Goal: Information Seeking & Learning: Learn about a topic

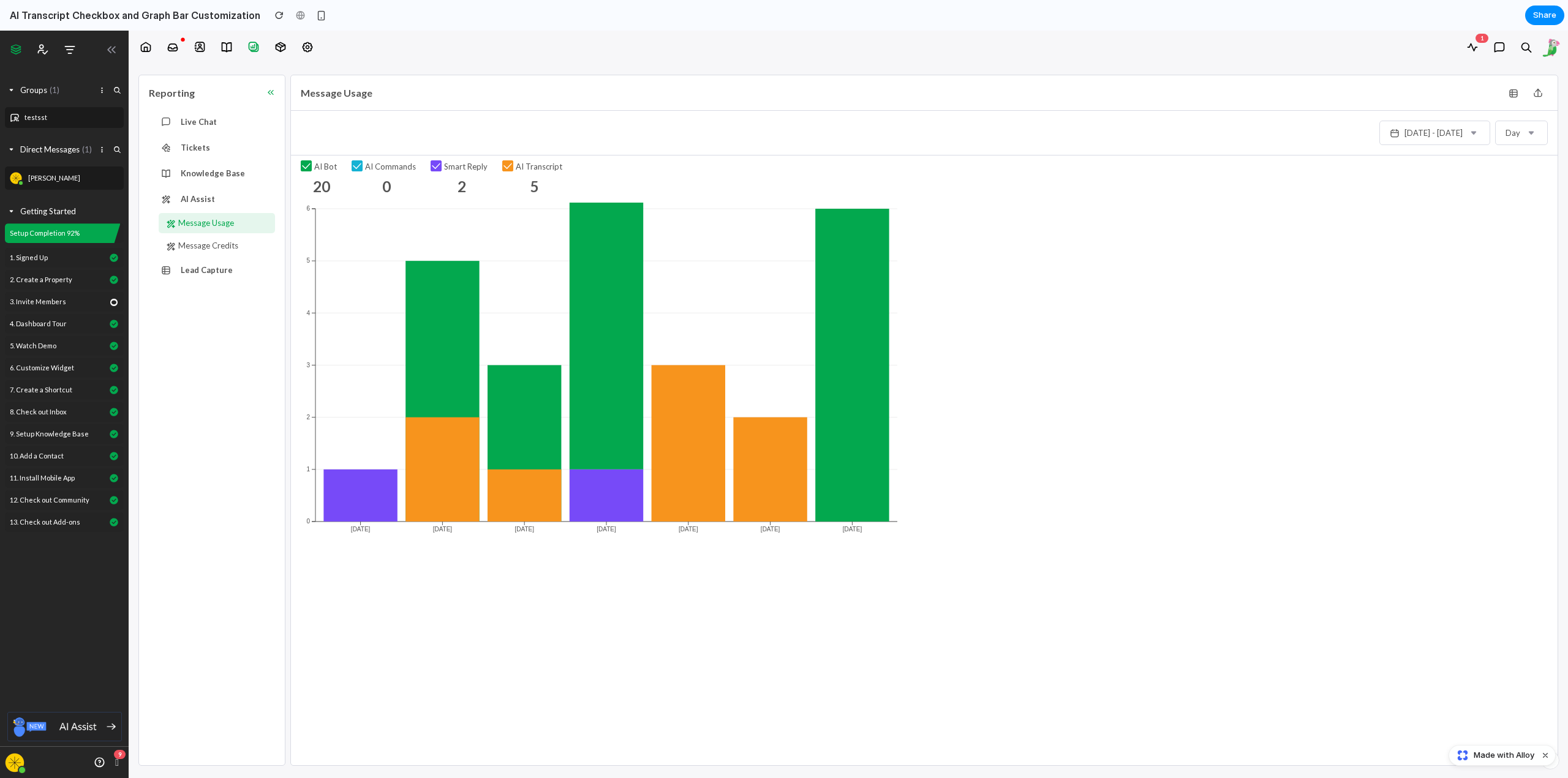
click at [633, 495] on rect at bounding box center [606, 496] width 74 height 52
click at [632, 495] on rect at bounding box center [606, 496] width 74 height 52
click at [215, 243] on span "Message Credits" at bounding box center [225, 246] width 92 height 13
click at [206, 271] on span "Lead Capture" at bounding box center [217, 270] width 106 height 13
click at [198, 194] on span "AI Assist" at bounding box center [217, 199] width 106 height 13
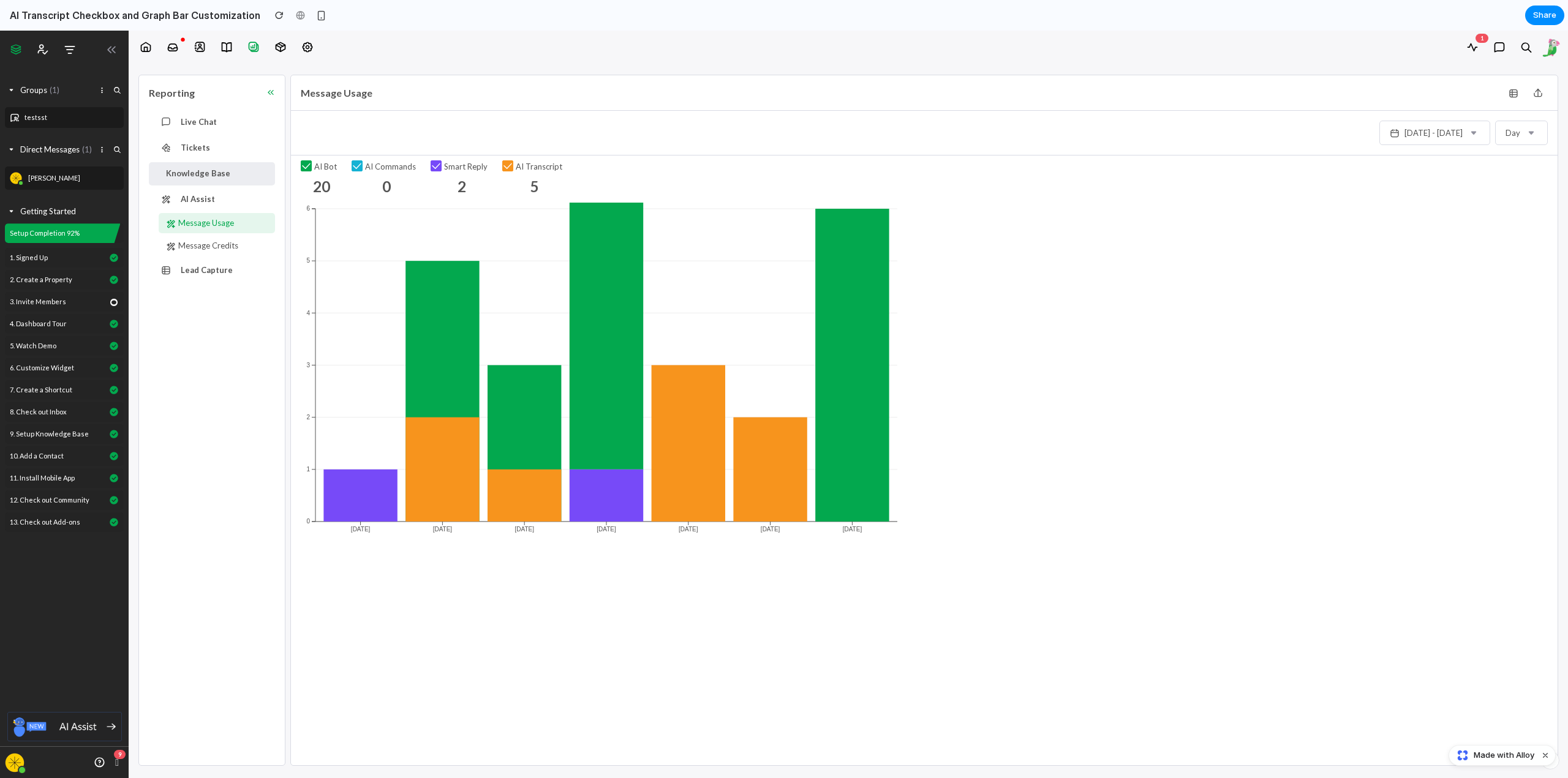
click at [202, 173] on span "Knowledge Base" at bounding box center [217, 174] width 106 height 13
click at [202, 136] on div "Tickets" at bounding box center [212, 148] width 126 height 23
click at [203, 111] on div "Live Chat" at bounding box center [212, 122] width 126 height 23
click at [146, 44] on icon at bounding box center [145, 47] width 12 height 12
click at [174, 48] on link at bounding box center [172, 48] width 25 height 25
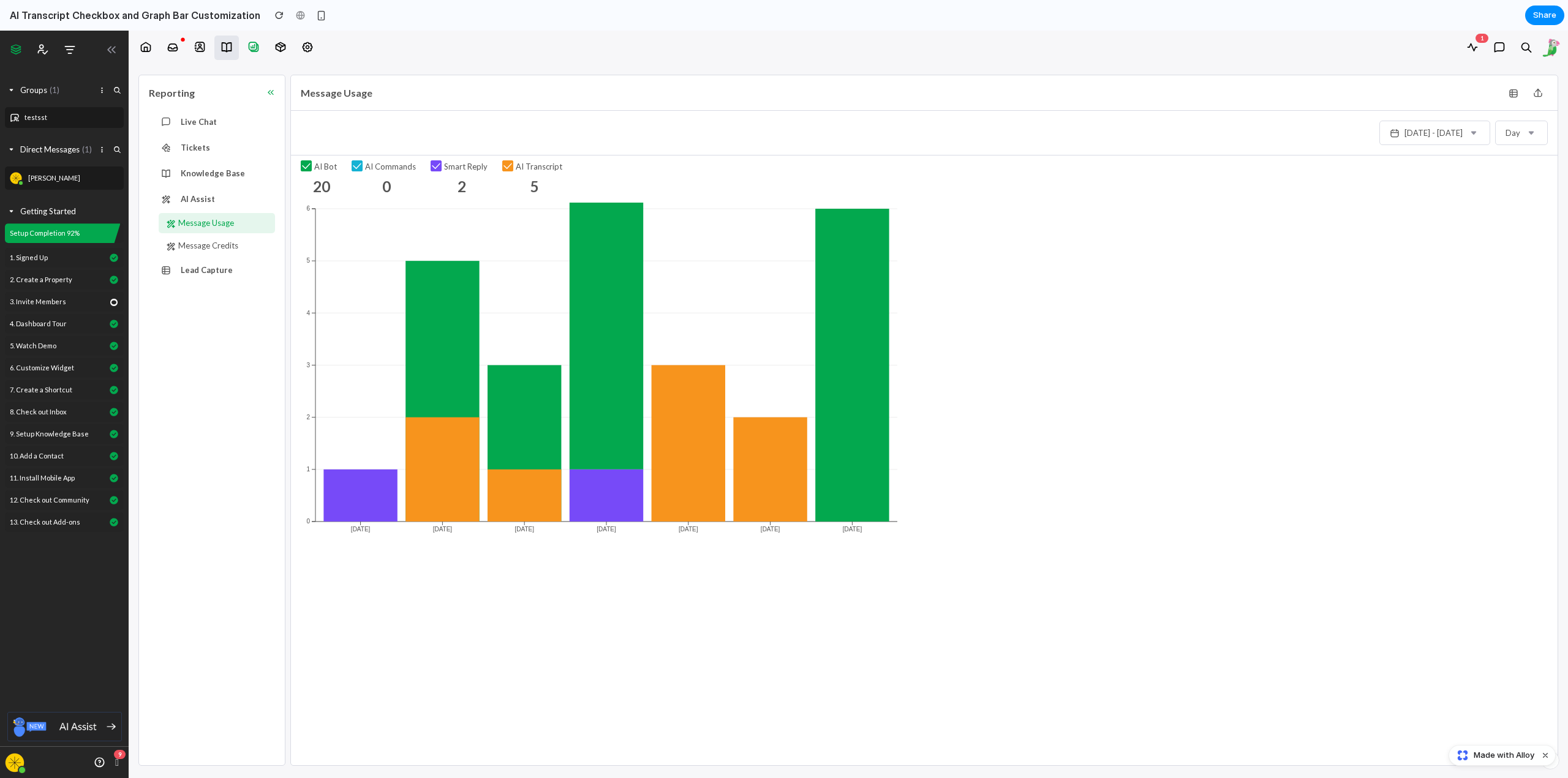
drag, startPoint x: 180, startPoint y: 46, endPoint x: 221, endPoint y: 49, distance: 41.1
click at [196, 47] on div at bounding box center [228, 48] width 198 height 34
click at [224, 50] on icon at bounding box center [226, 47] width 12 height 12
click at [259, 48] on div at bounding box center [228, 48] width 198 height 34
click at [312, 43] on link at bounding box center [307, 48] width 25 height 25
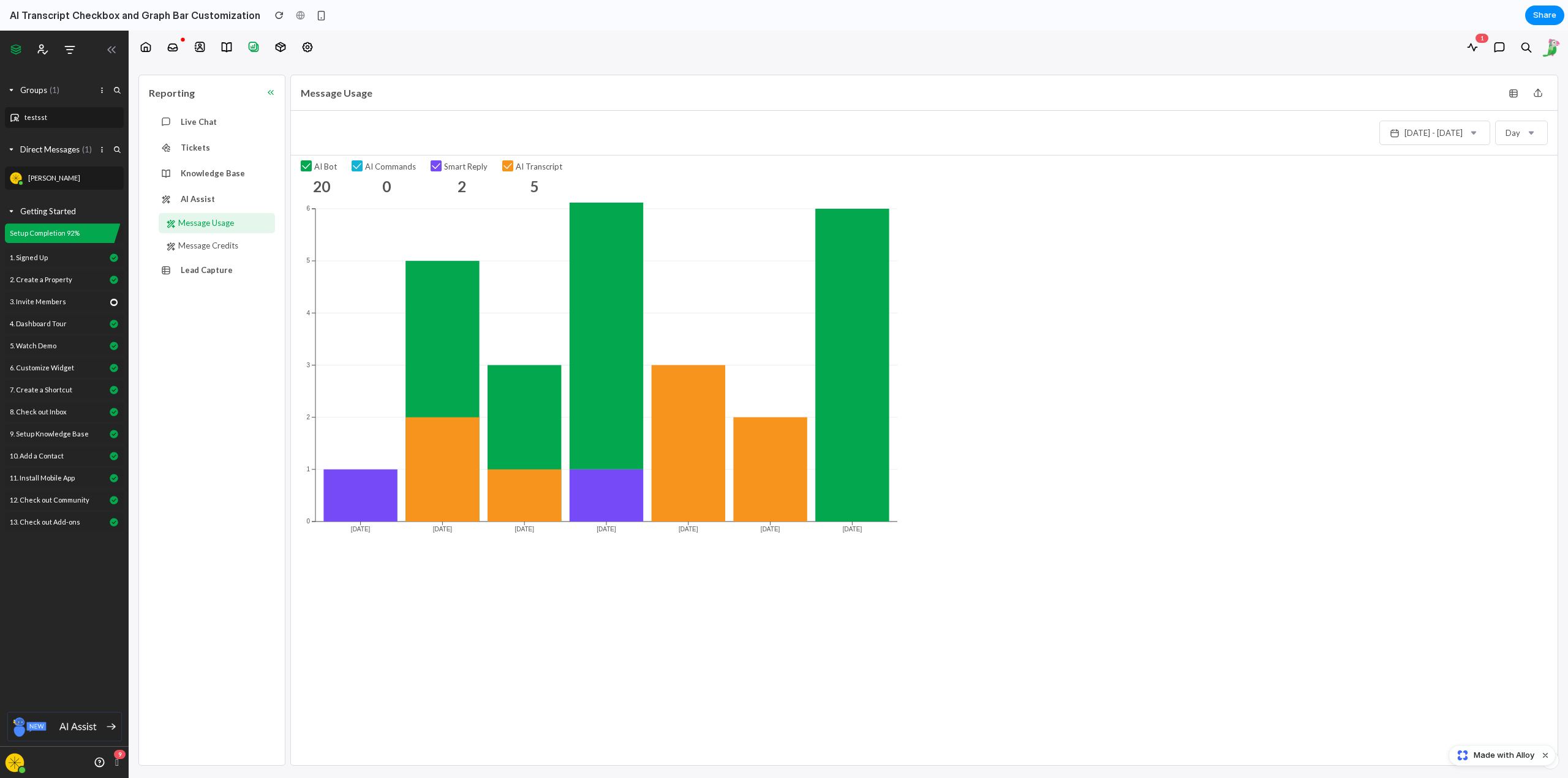
click at [313, 43] on link at bounding box center [307, 48] width 25 height 25
drag, startPoint x: 49, startPoint y: 710, endPoint x: 40, endPoint y: 749, distance: 40.0
click at [48, 712] on img at bounding box center [64, 726] width 114 height 29
drag, startPoint x: 98, startPoint y: 764, endPoint x: 110, endPoint y: 762, distance: 12.2
click at [100, 764] on icon "button" at bounding box center [99, 762] width 12 height 12
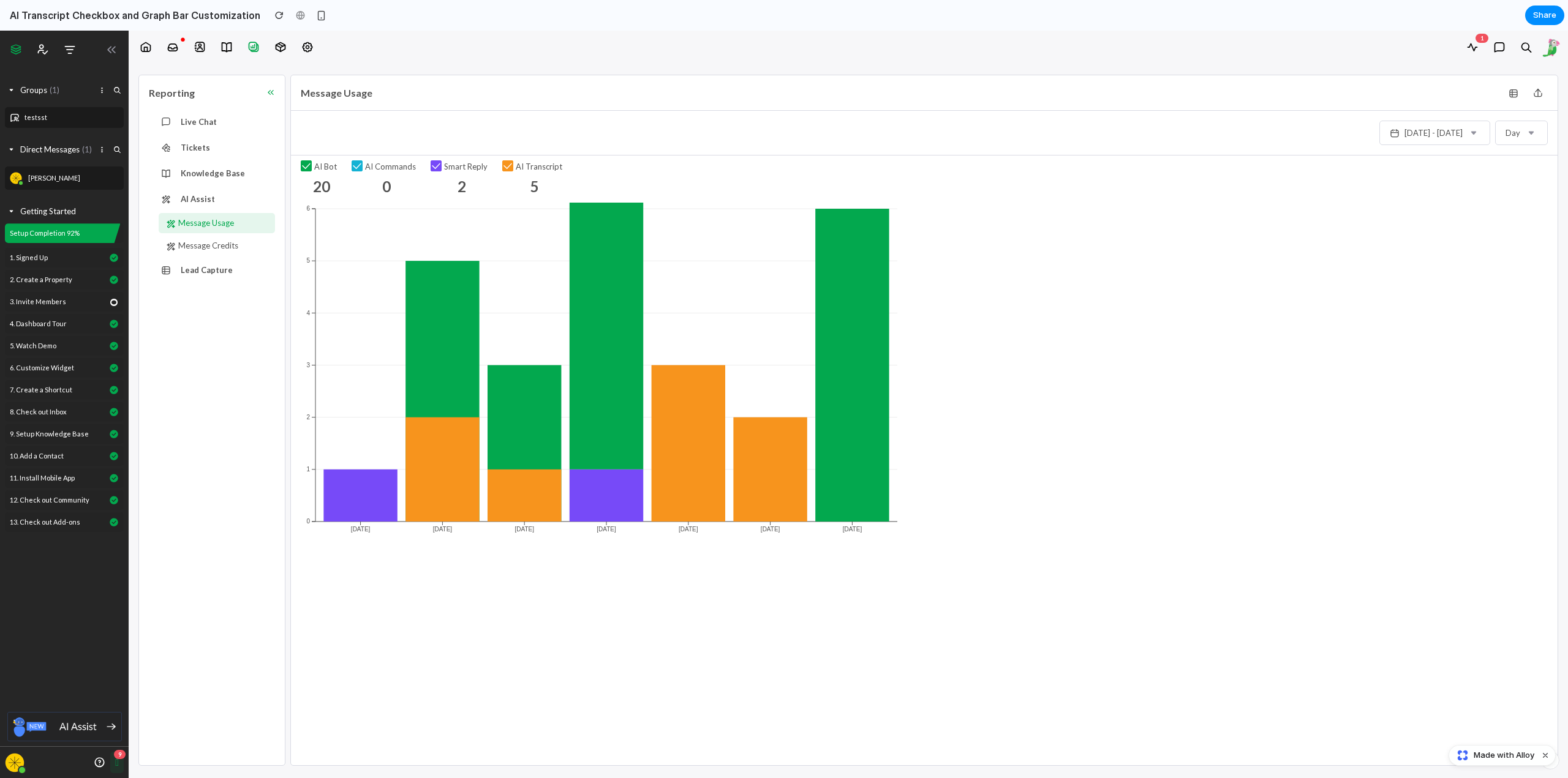
click at [117, 763] on icon "button" at bounding box center [117, 762] width 4 height 10
